Goal: Information Seeking & Learning: Learn about a topic

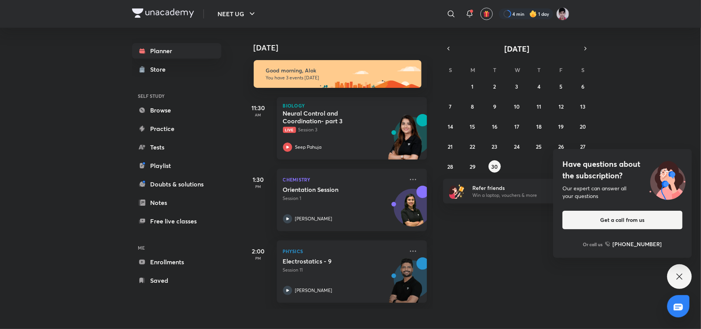
click at [341, 142] on div "Neural Control and Coordination- part 3 Live Session 3 Seep Pahuja" at bounding box center [343, 130] width 121 height 42
